Goal: Information Seeking & Learning: Learn about a topic

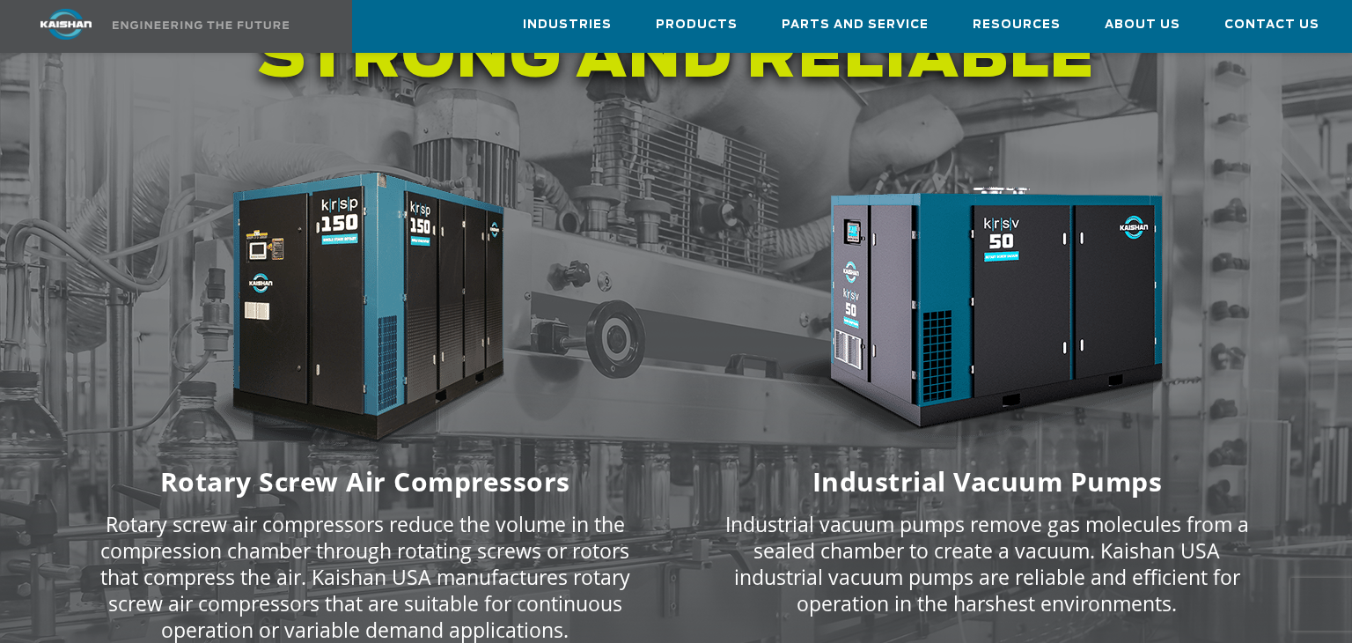
scroll to position [2184, 0]
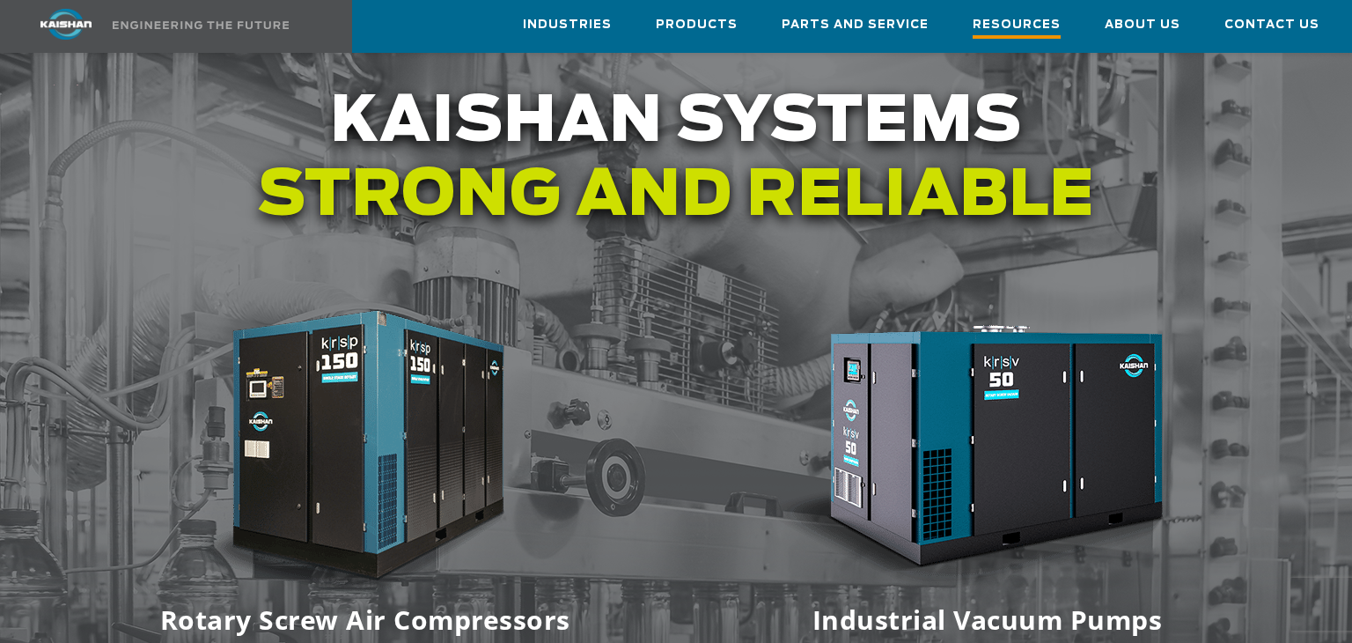
click at [1005, 21] on span "Resources" at bounding box center [1017, 27] width 88 height 24
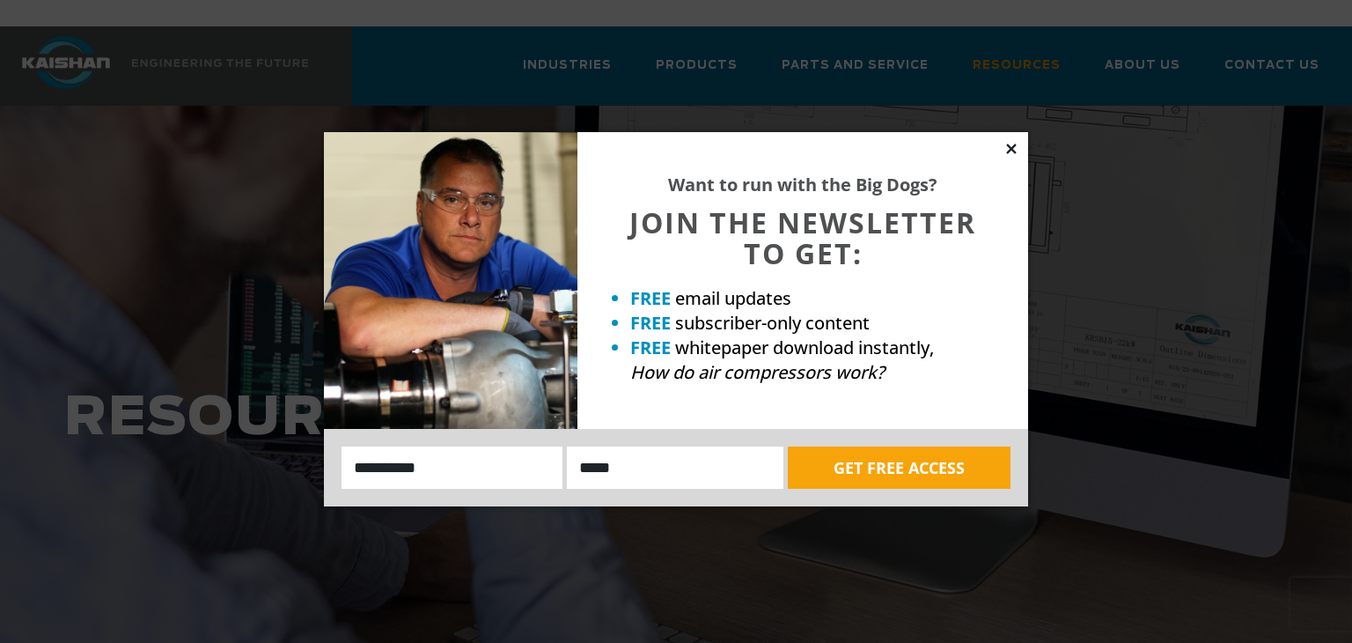
click at [1014, 152] on icon at bounding box center [1011, 149] width 10 height 10
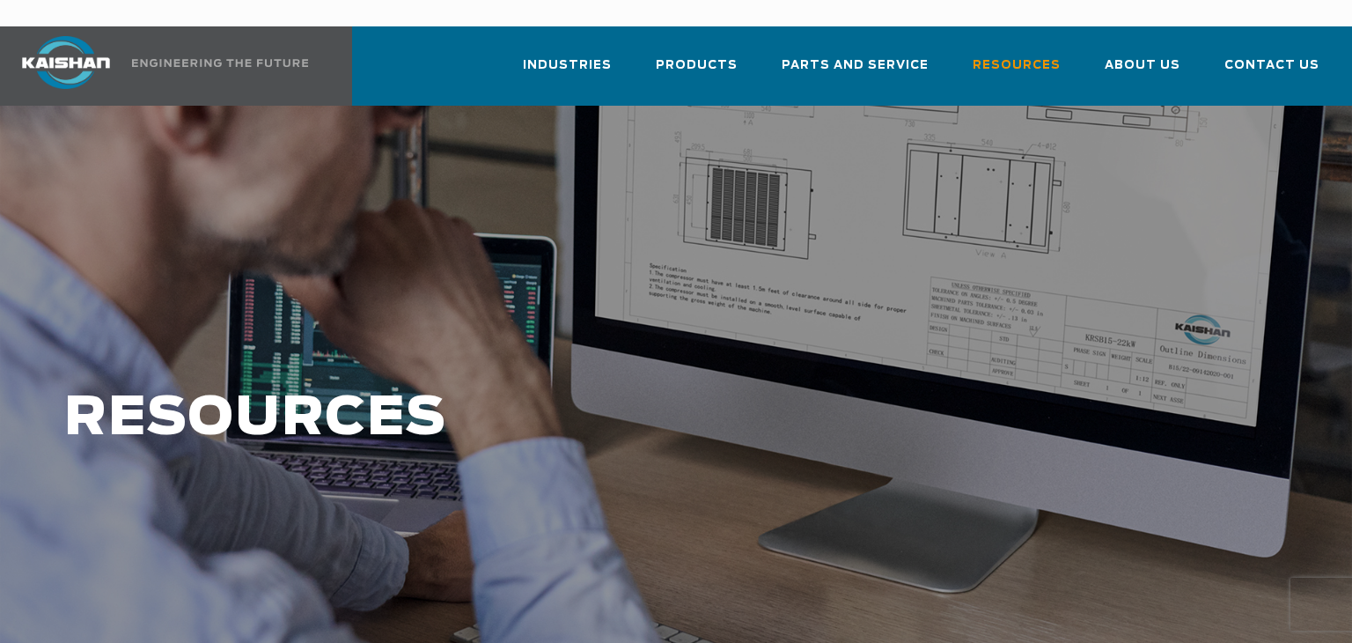
click at [1014, 152] on div at bounding box center [676, 436] width 1352 height 660
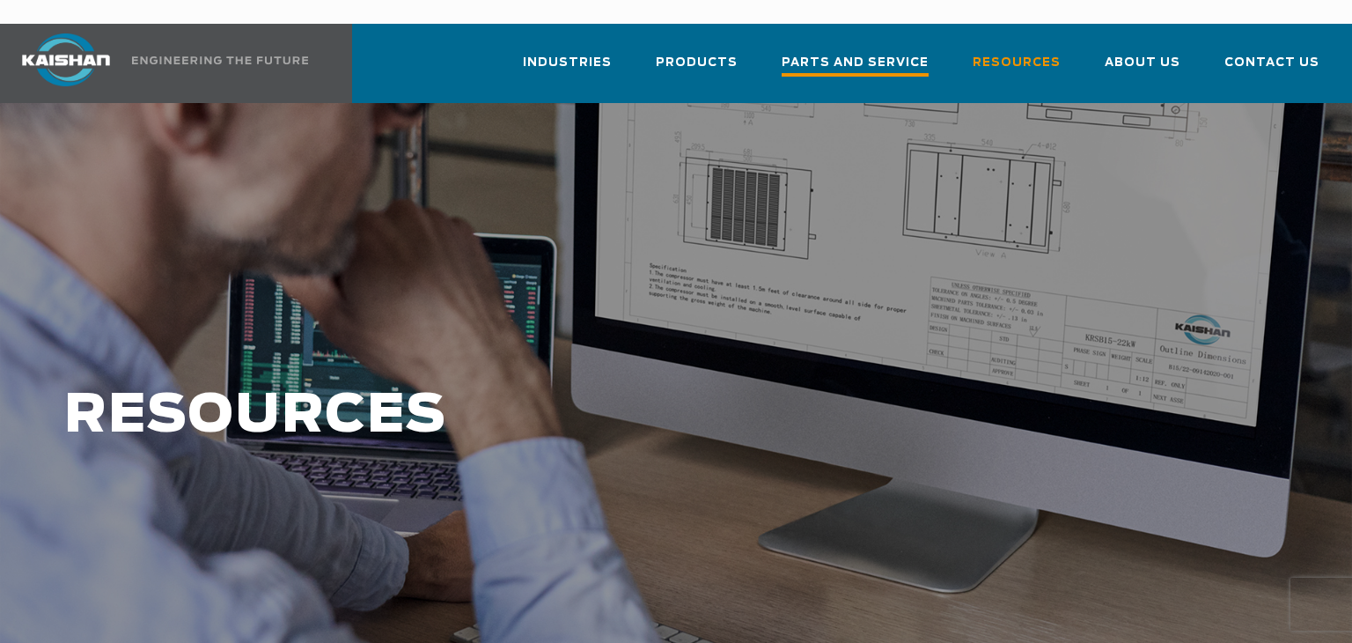
click at [887, 53] on span "Parts and Service" at bounding box center [855, 65] width 147 height 24
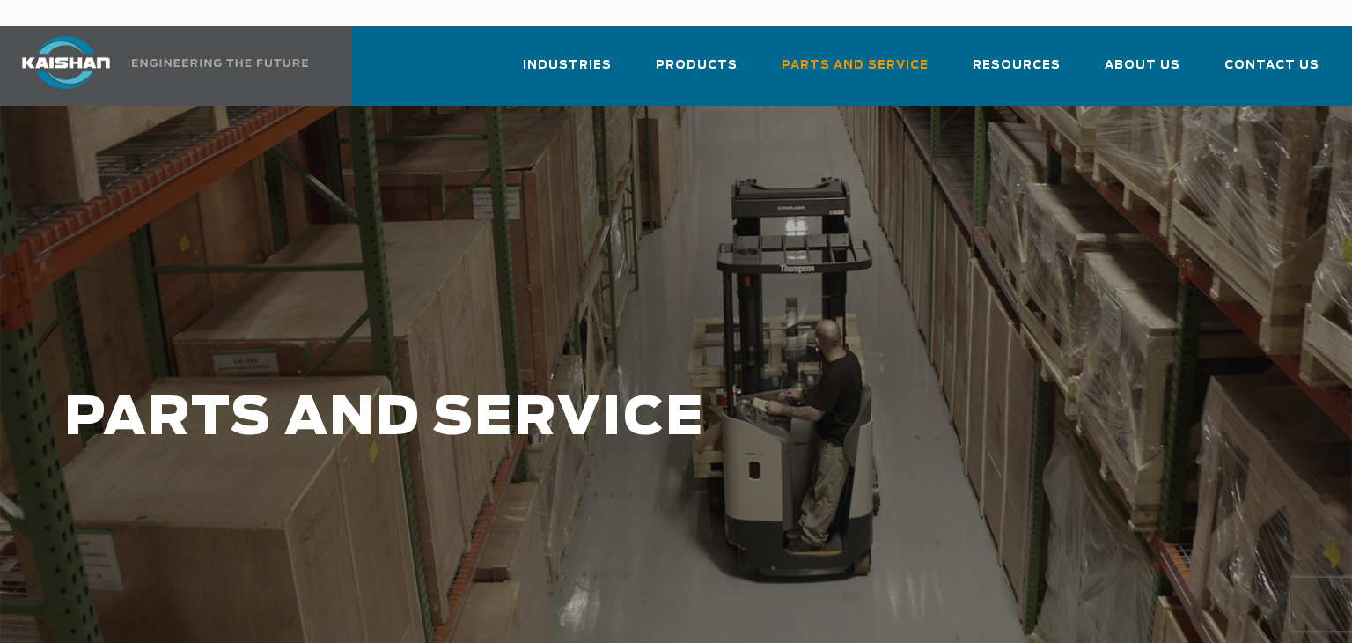
click at [887, 55] on span "Parts and Service" at bounding box center [855, 65] width 147 height 20
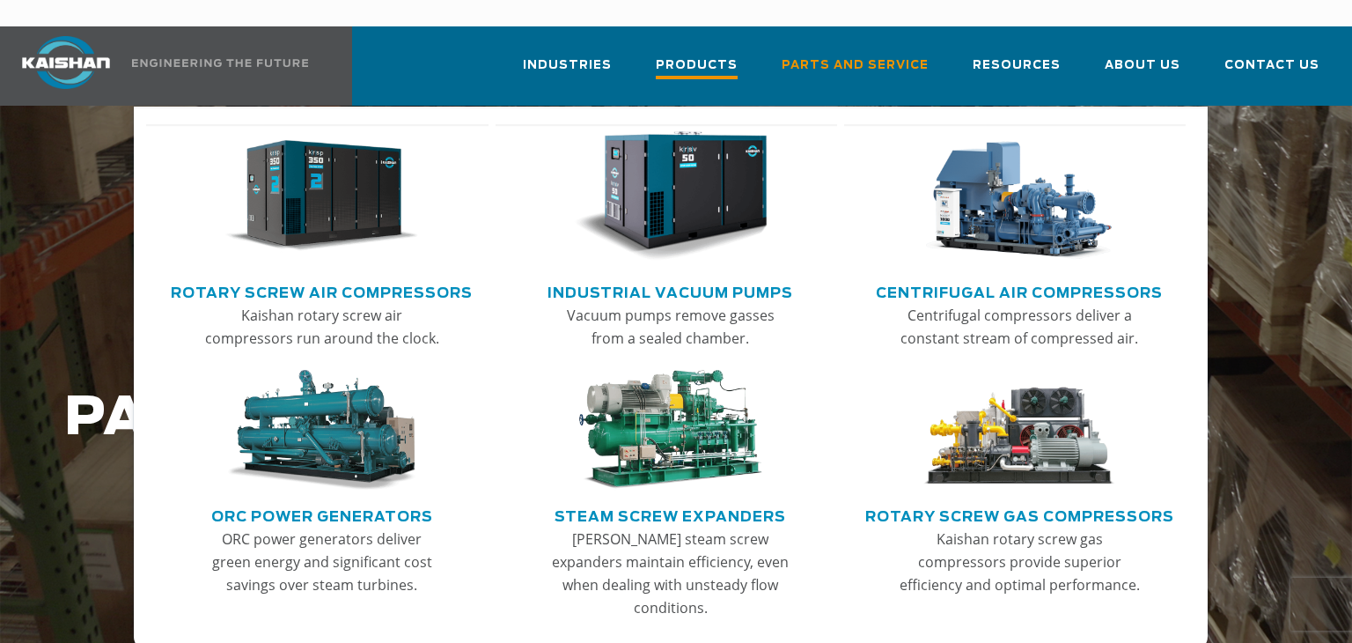
click at [716, 55] on span "Products" at bounding box center [697, 67] width 82 height 24
click at [299, 195] on img "Main menu" at bounding box center [322, 196] width 194 height 130
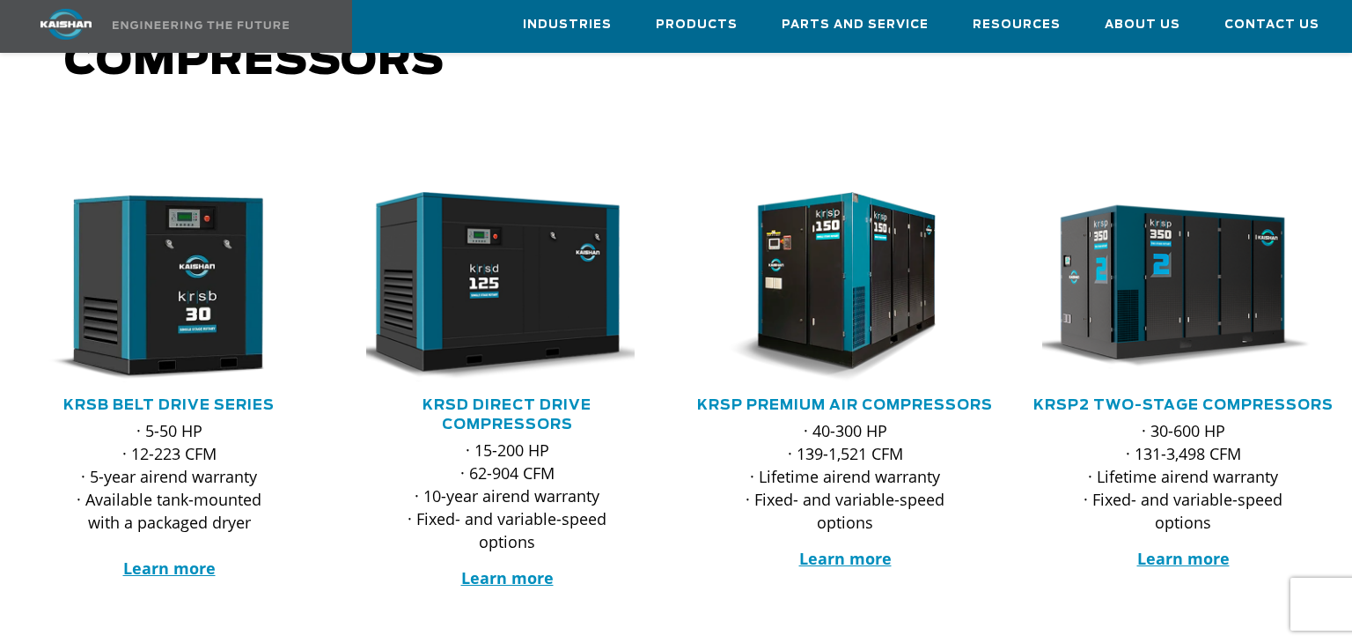
scroll to position [236, 0]
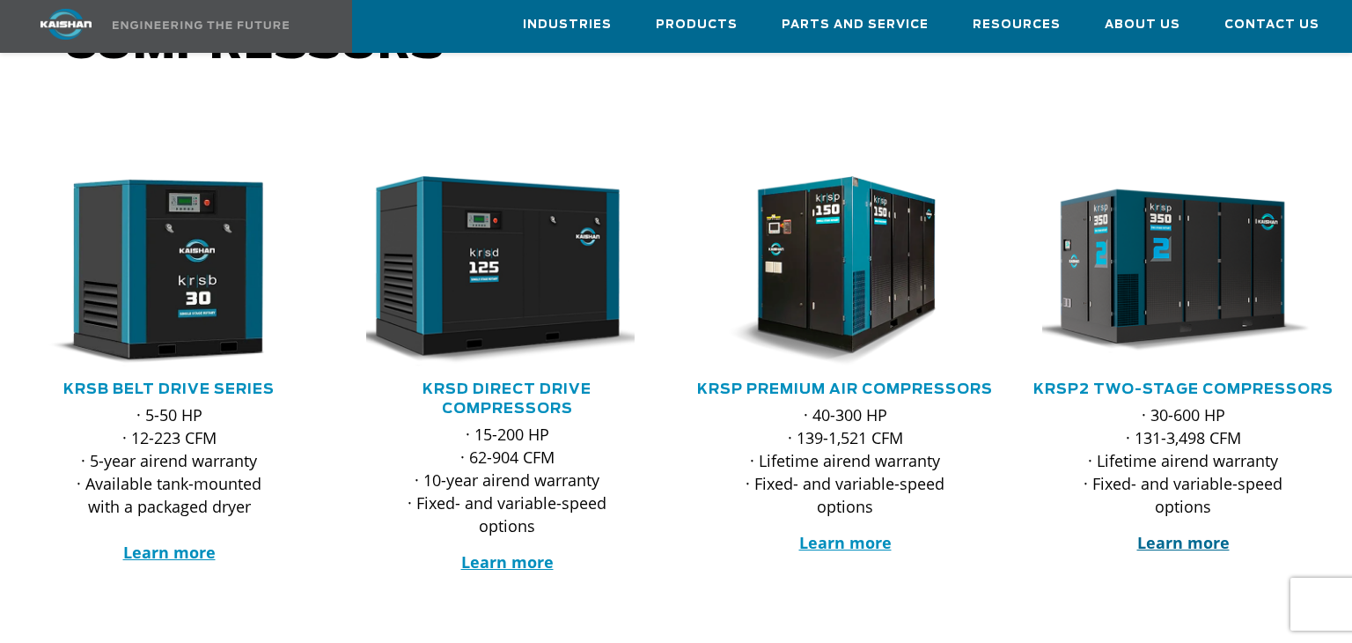
click at [1178, 532] on strong "Learn more" at bounding box center [1184, 542] width 92 height 21
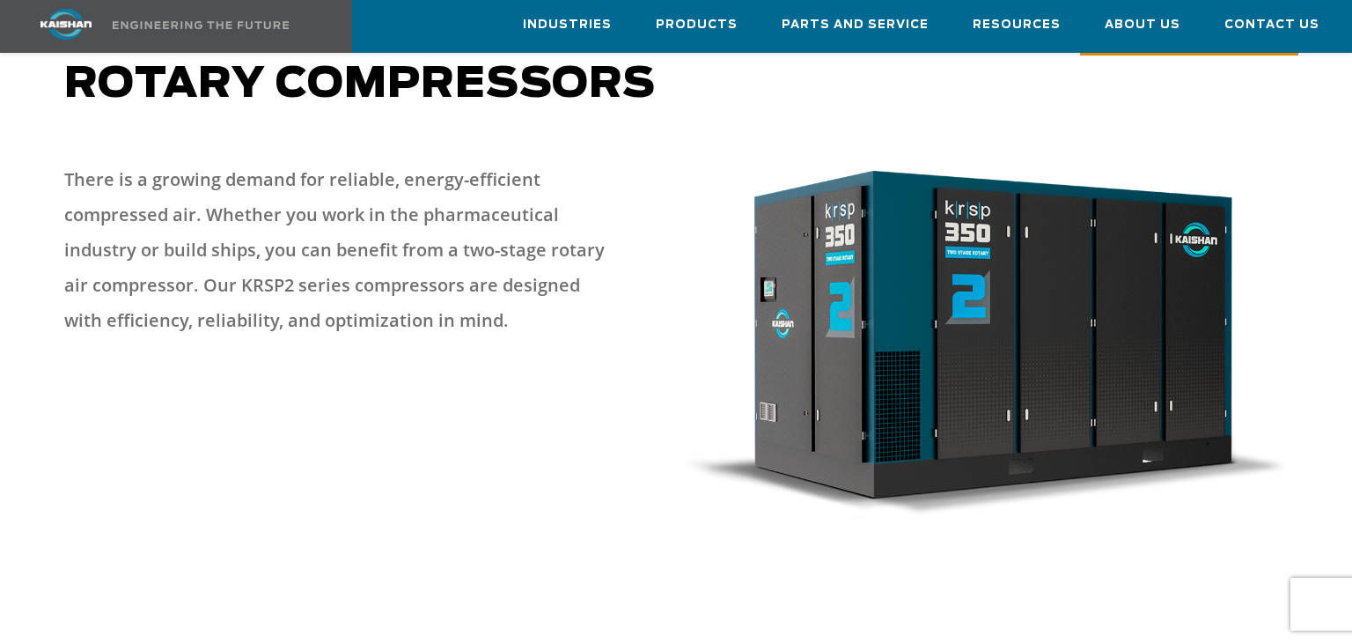
scroll to position [192, 0]
